Goal: Information Seeking & Learning: Check status

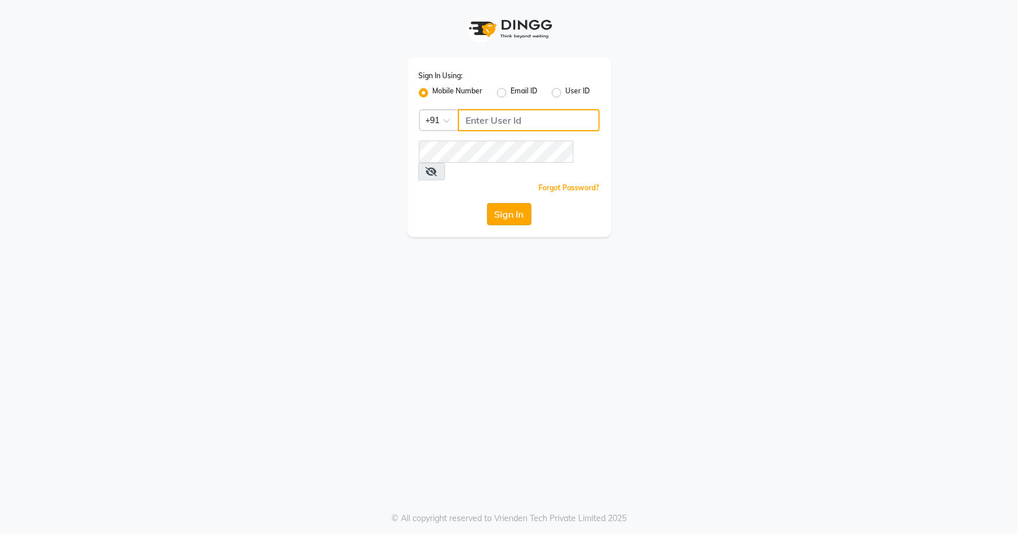
type input "7077442222"
click at [501, 203] on button "Sign In" at bounding box center [509, 214] width 44 height 22
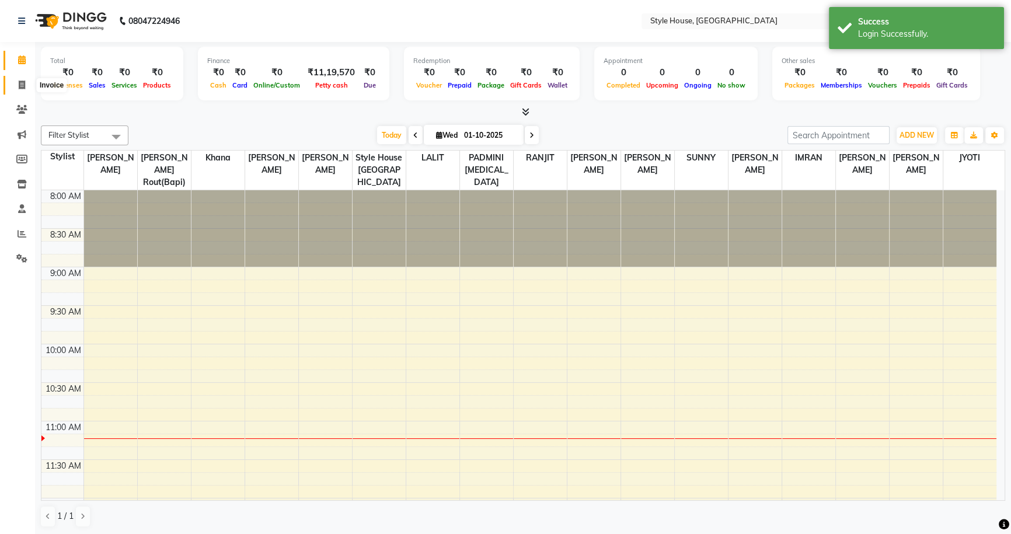
click at [21, 82] on icon at bounding box center [22, 85] width 6 height 9
select select "service"
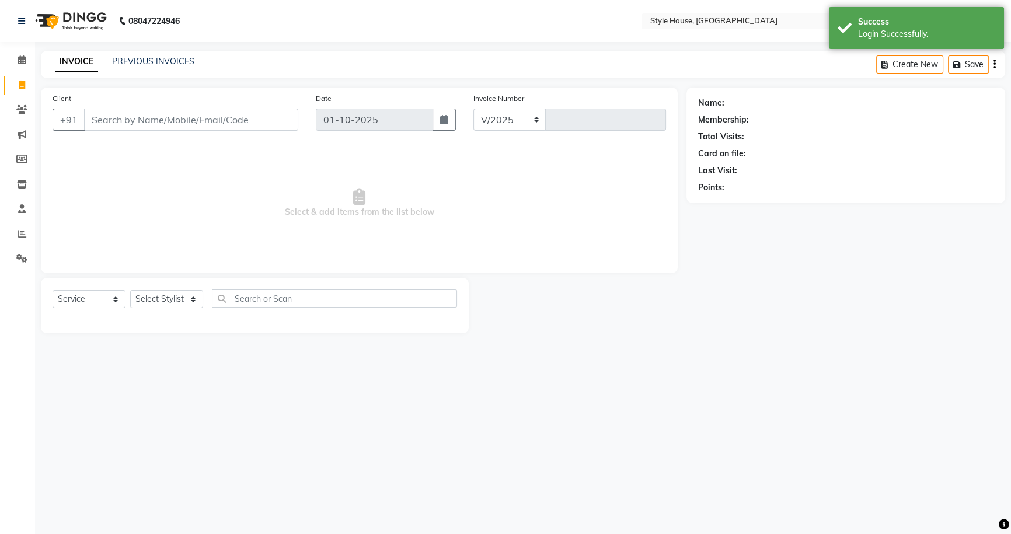
select select "4237"
type input "2169"
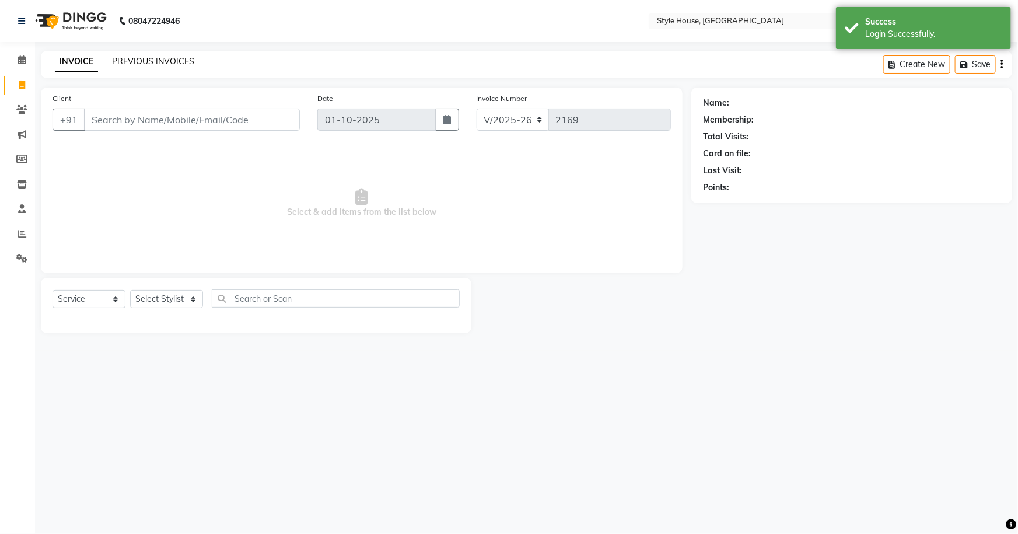
click at [135, 64] on link "PREVIOUS INVOICES" at bounding box center [153, 61] width 82 height 11
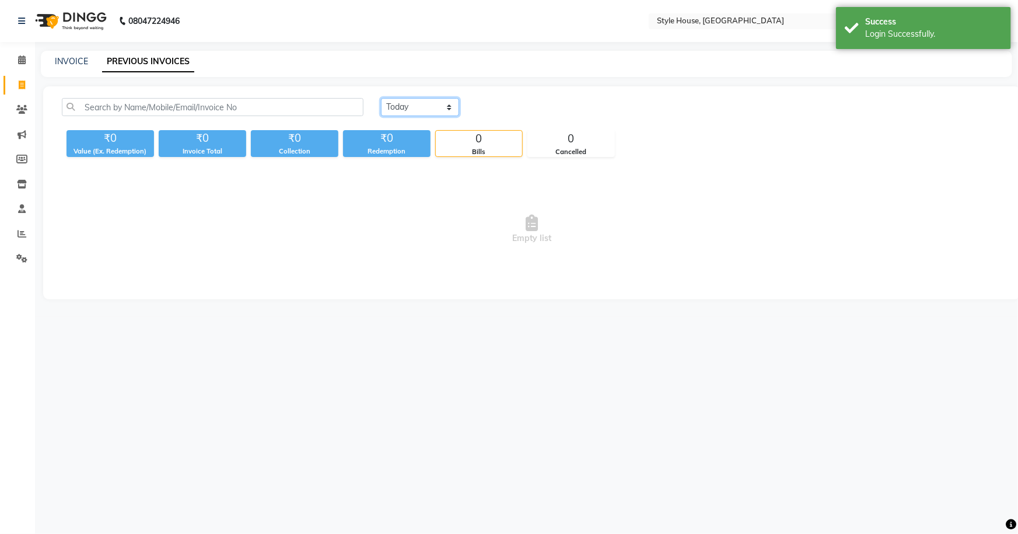
click at [408, 110] on select "[DATE] [DATE] Custom Range" at bounding box center [420, 107] width 78 height 18
select select "[DATE]"
click at [381, 98] on select "[DATE] [DATE] Custom Range" at bounding box center [420, 107] width 78 height 18
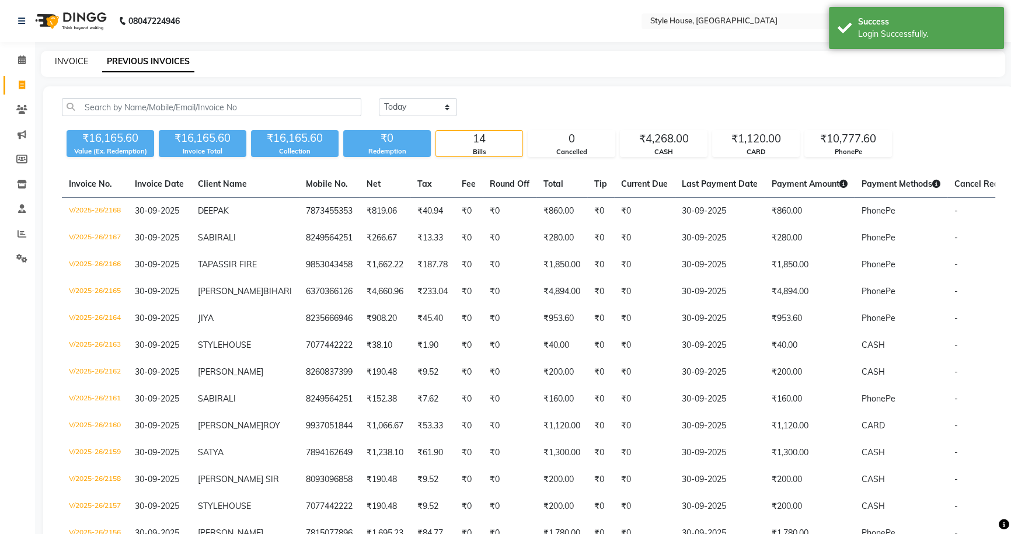
click at [74, 58] on link "INVOICE" at bounding box center [71, 61] width 33 height 11
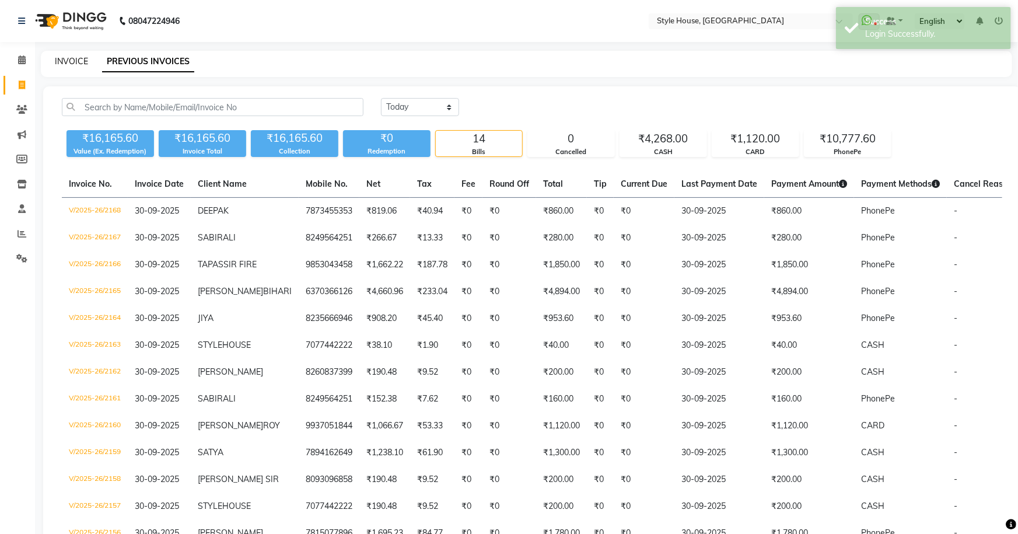
select select "4237"
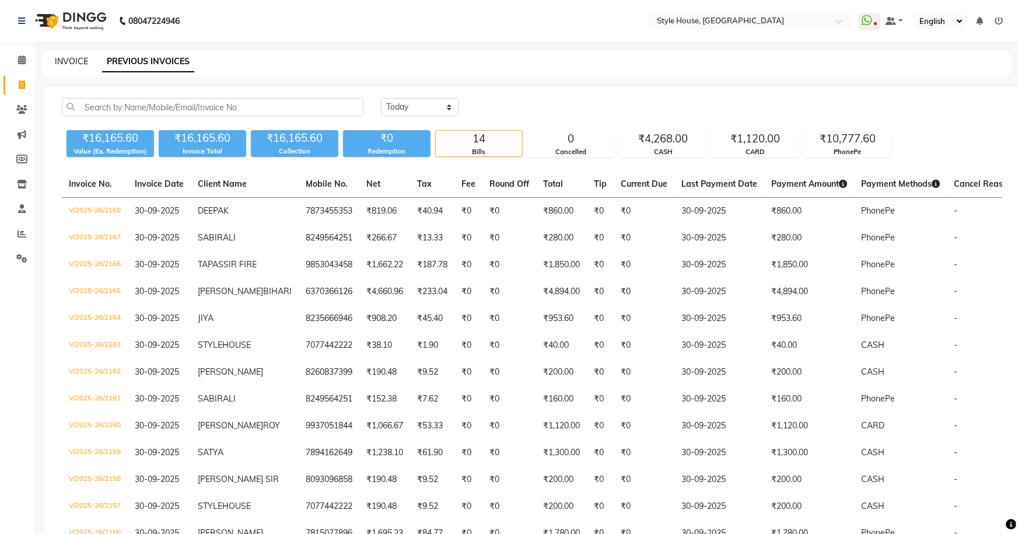
select select "service"
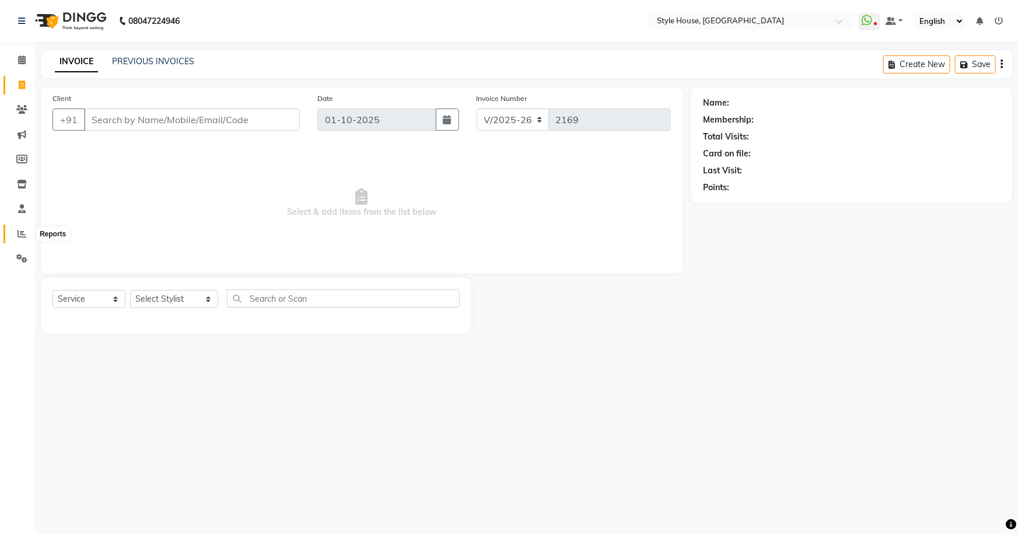
click at [24, 230] on icon at bounding box center [22, 233] width 9 height 9
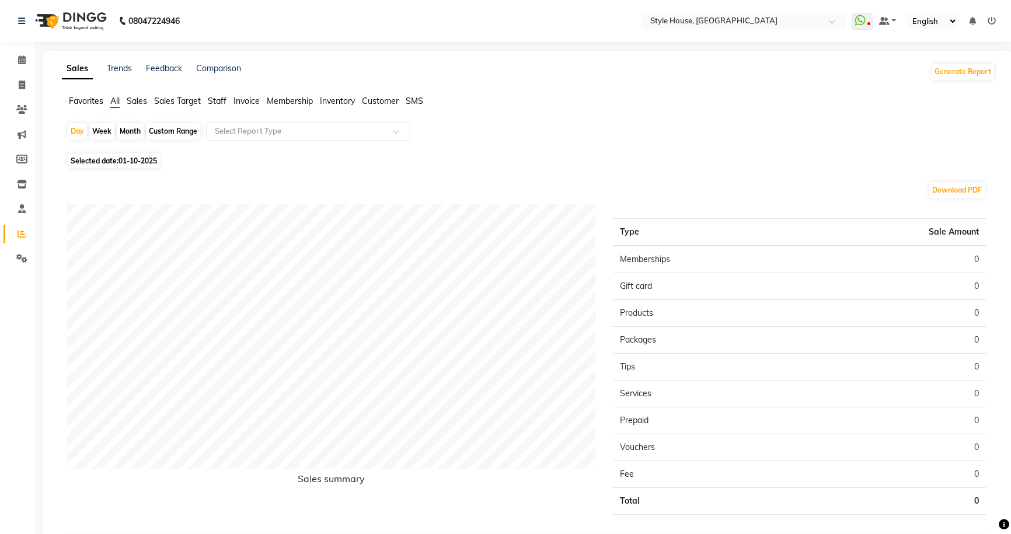
click at [120, 100] on span "All" at bounding box center [114, 101] width 9 height 11
click at [155, 127] on div "Custom Range" at bounding box center [173, 131] width 54 height 16
select select "10"
select select "2025"
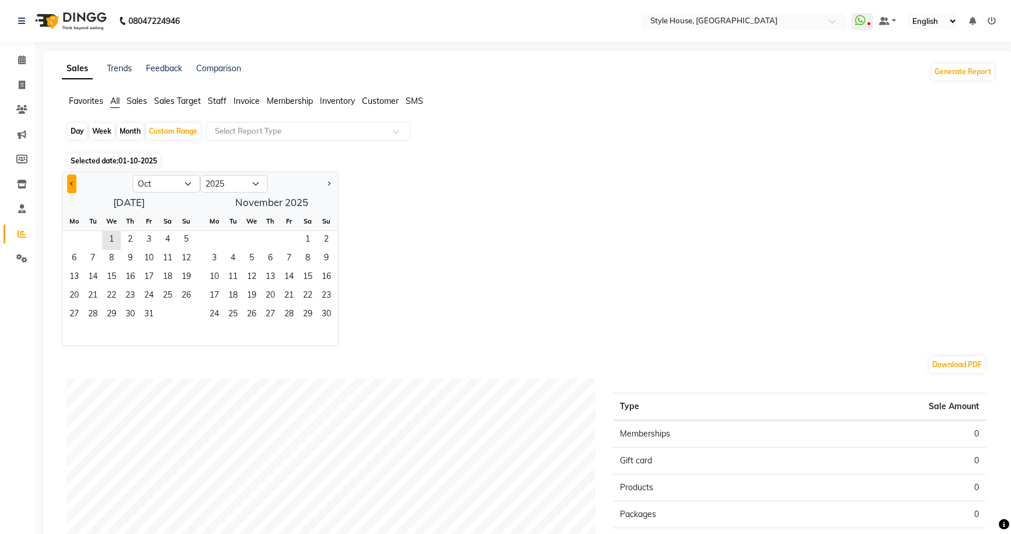
click at [71, 184] on span "Previous month" at bounding box center [72, 183] width 4 height 4
select select "9"
click at [79, 243] on span "1" at bounding box center [74, 240] width 19 height 19
click at [94, 319] on span "30" at bounding box center [92, 315] width 19 height 19
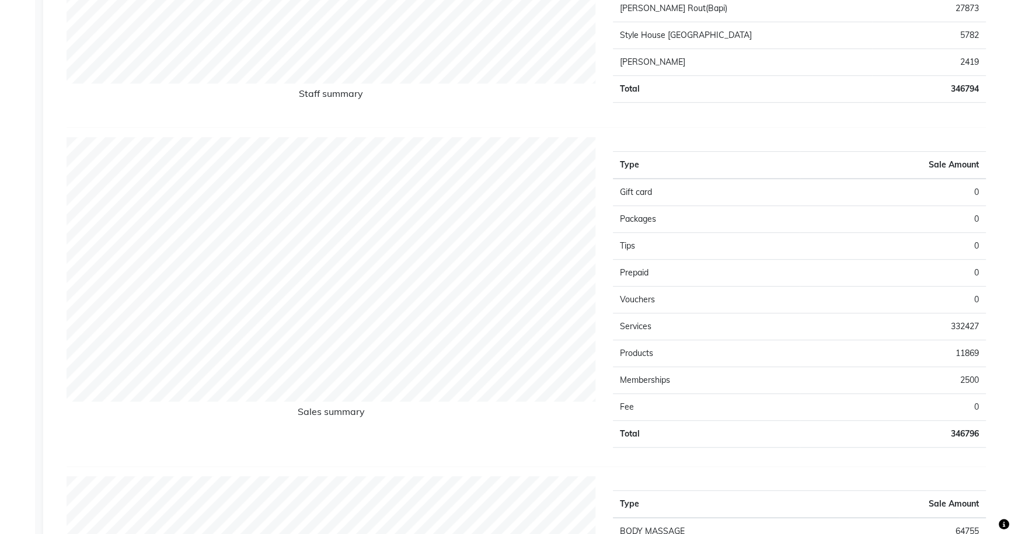
scroll to position [742, 0]
